Goal: Obtain resource: Obtain resource

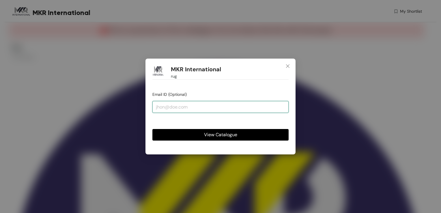
click at [197, 105] on input "email" at bounding box center [220, 107] width 136 height 12
type input "[PERSON_NAME][EMAIL_ADDRESS][DOMAIN_NAME]"
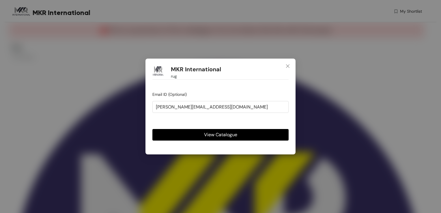
click at [196, 133] on button "View Catalogue" at bounding box center [220, 135] width 136 height 12
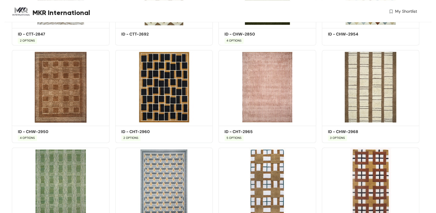
scroll to position [823, 0]
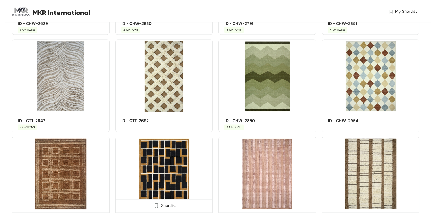
click at [164, 156] on img at bounding box center [164, 173] width 98 height 74
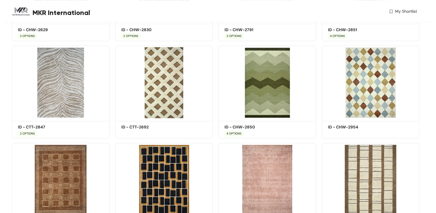
scroll to position [961, 0]
